Goal: Book appointment/travel/reservation

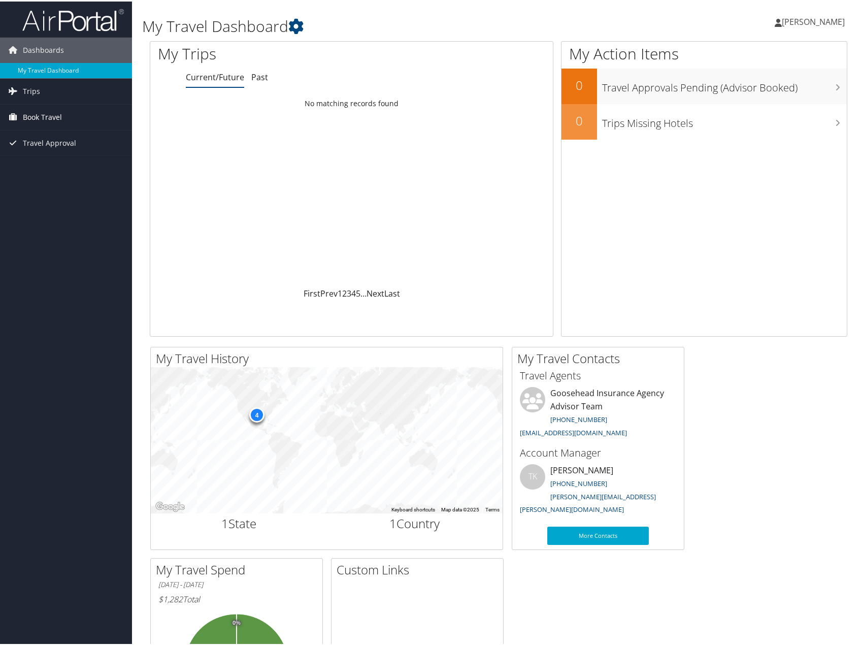
click at [39, 119] on span "Book Travel" at bounding box center [42, 115] width 39 height 25
click at [54, 116] on span "Book Travel" at bounding box center [42, 115] width 39 height 25
click at [35, 89] on span "Trips" at bounding box center [31, 89] width 17 height 25
click at [67, 112] on link "Current/Future Trips" at bounding box center [66, 110] width 132 height 15
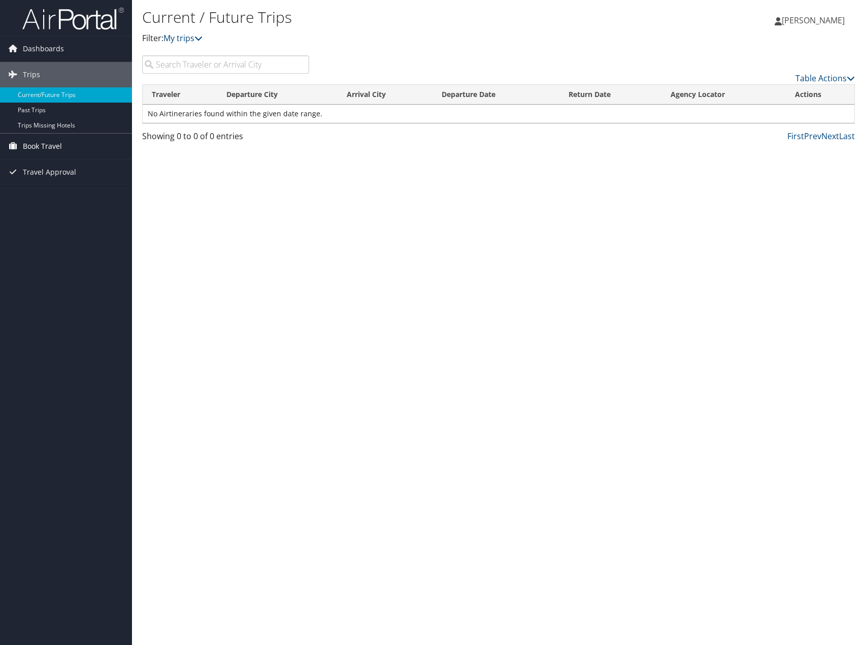
click at [40, 146] on span "Book Travel" at bounding box center [42, 146] width 39 height 25
click at [68, 200] on link "Book/Manage Online Trips" at bounding box center [66, 196] width 132 height 15
